Goal: Navigation & Orientation: Find specific page/section

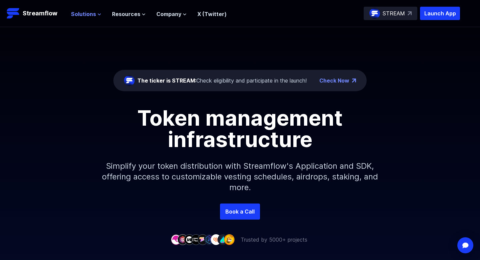
click at [76, 14] on span "Solutions" at bounding box center [83, 14] width 25 height 8
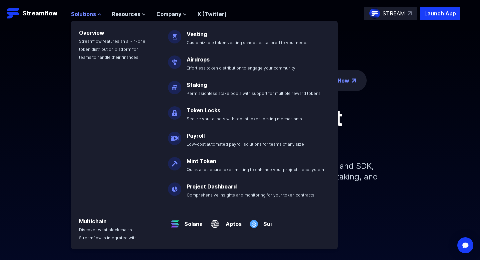
click at [82, 14] on span "Solutions" at bounding box center [83, 14] width 25 height 8
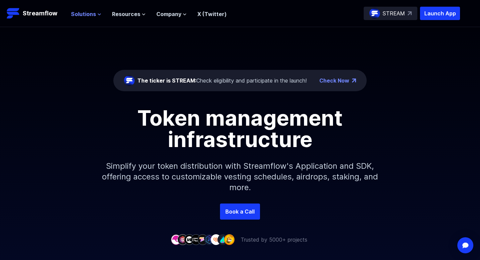
click at [84, 12] on span "Solutions" at bounding box center [83, 14] width 25 height 8
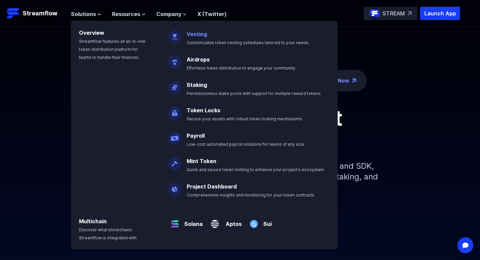
click at [202, 36] on link "Vesting" at bounding box center [197, 34] width 20 height 7
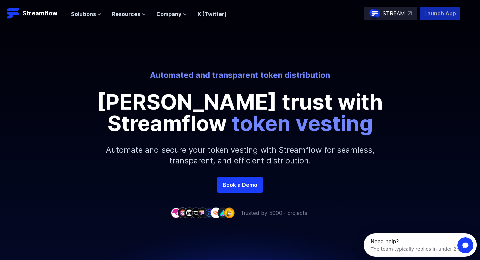
click at [438, 13] on p "Launch App" at bounding box center [440, 13] width 40 height 13
